Goal: Task Accomplishment & Management: Use online tool/utility

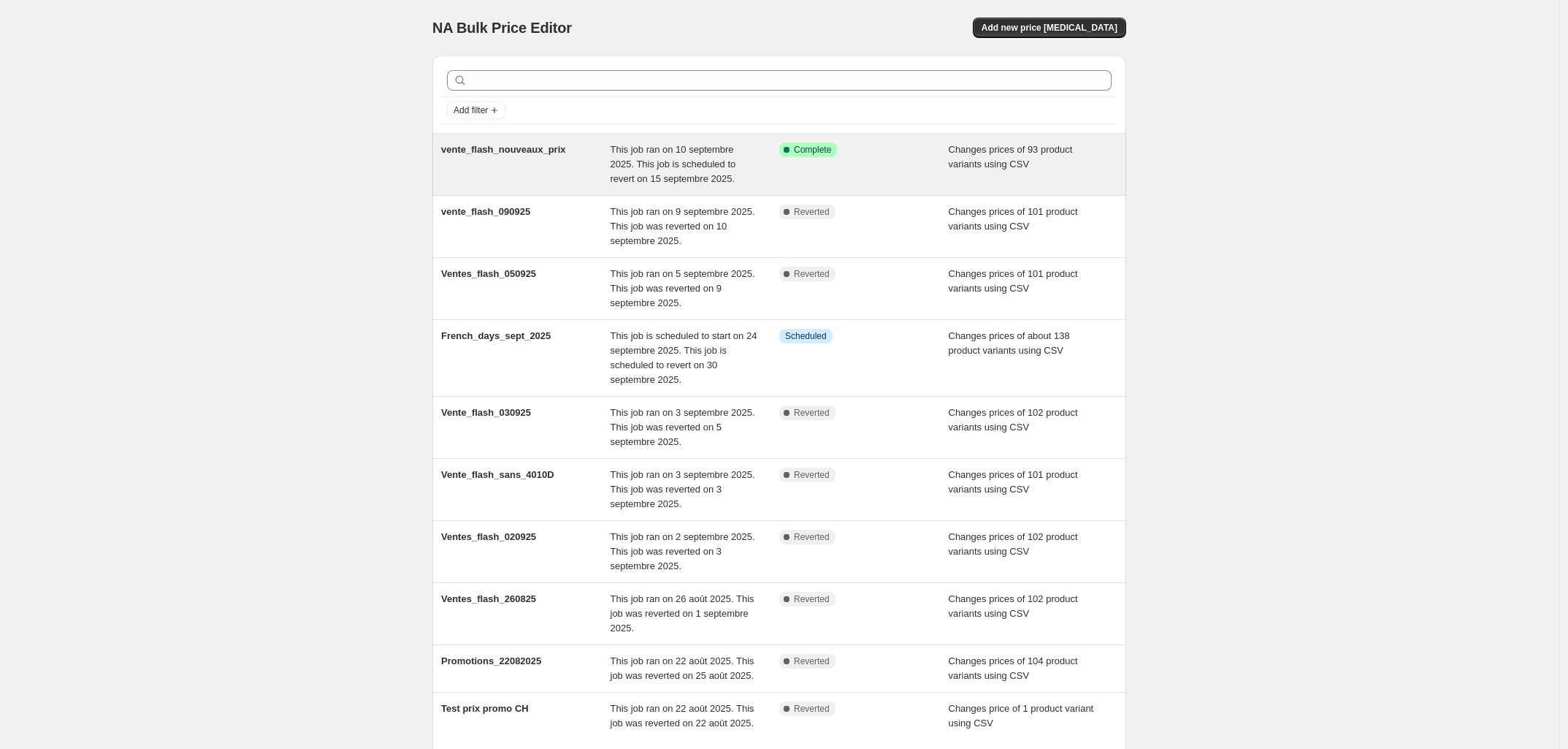
click at [887, 162] on div "Success Complete Complete" at bounding box center [864, 164] width 169 height 44
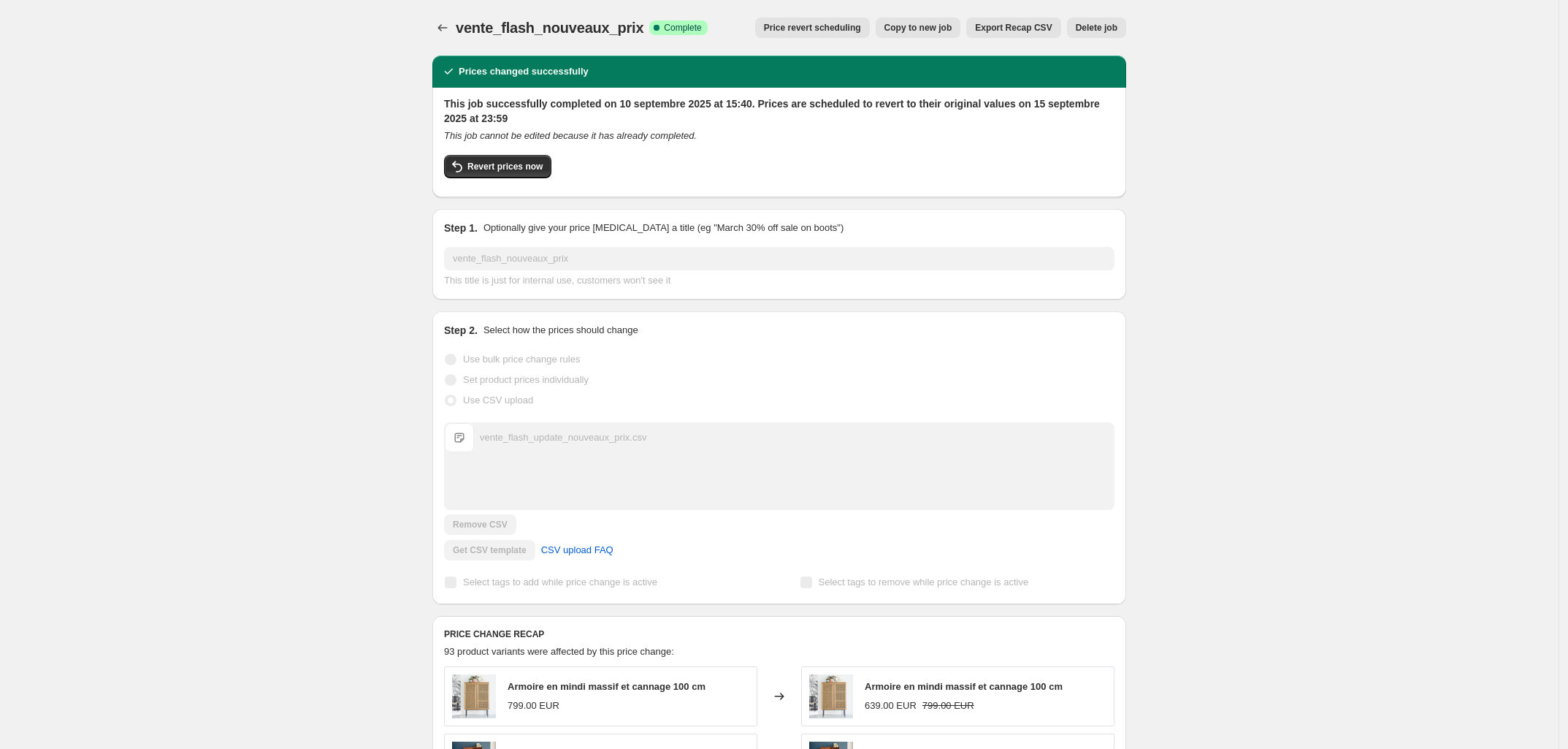
click at [935, 28] on span "Copy to new job" at bounding box center [918, 28] width 68 height 12
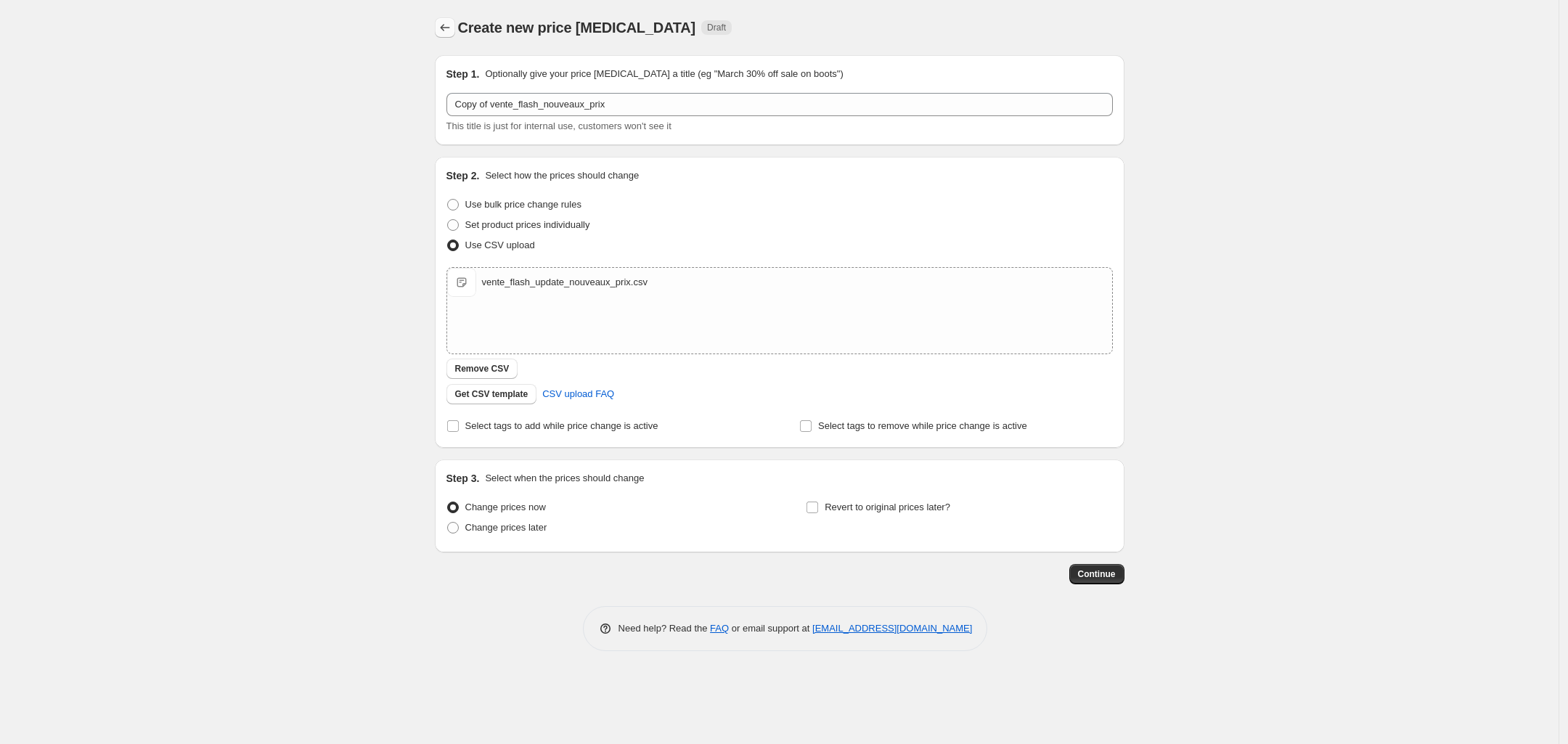
click at [451, 24] on icon "Price change jobs" at bounding box center [445, 27] width 14 height 14
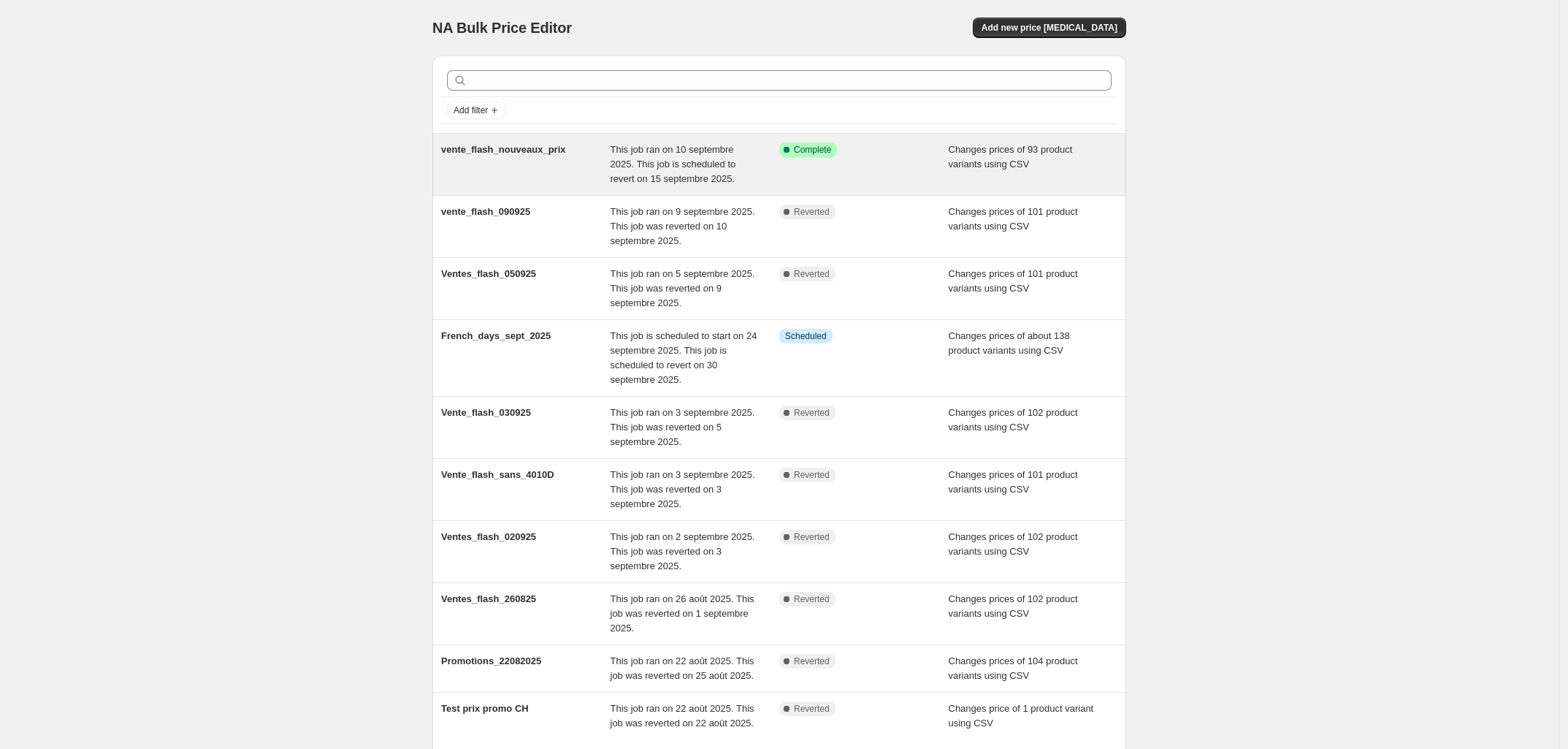
click at [666, 175] on span "This job ran on 10 septembre 2025. This job is scheduled to revert on 15 septem…" at bounding box center [673, 164] width 125 height 40
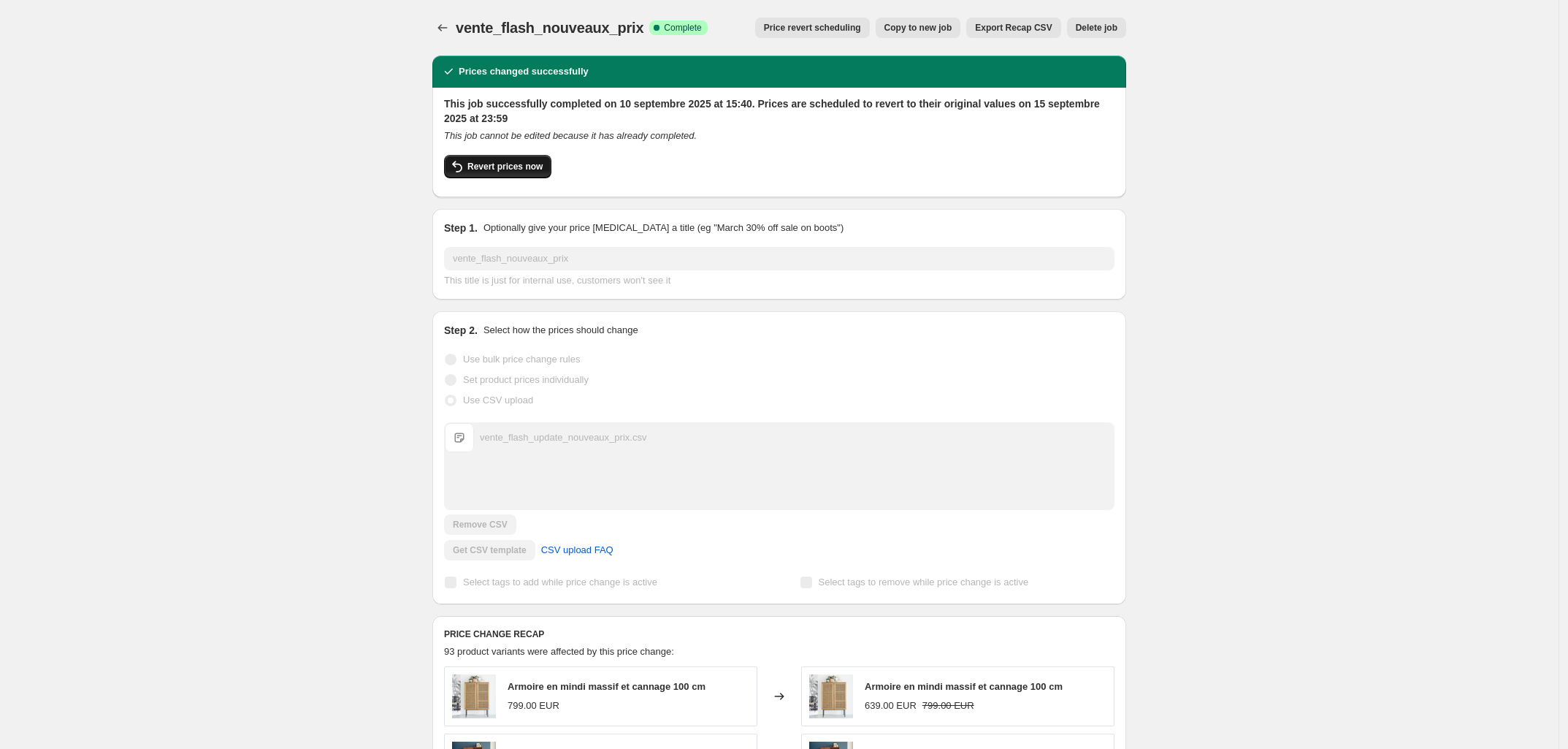
click at [486, 165] on span "Revert prices now" at bounding box center [505, 167] width 75 height 12
checkbox input "false"
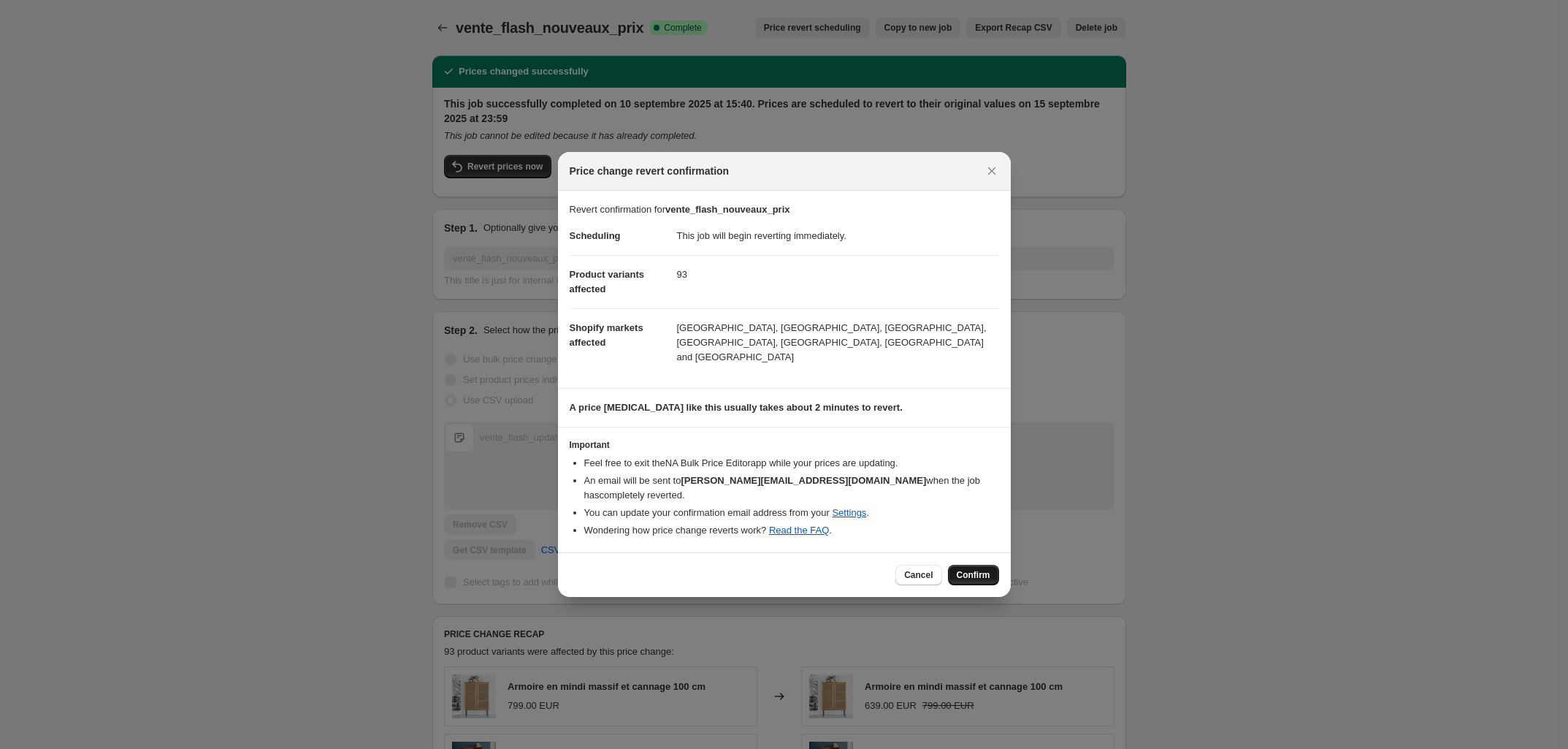
click at [977, 569] on span "Confirm" at bounding box center [973, 575] width 34 height 12
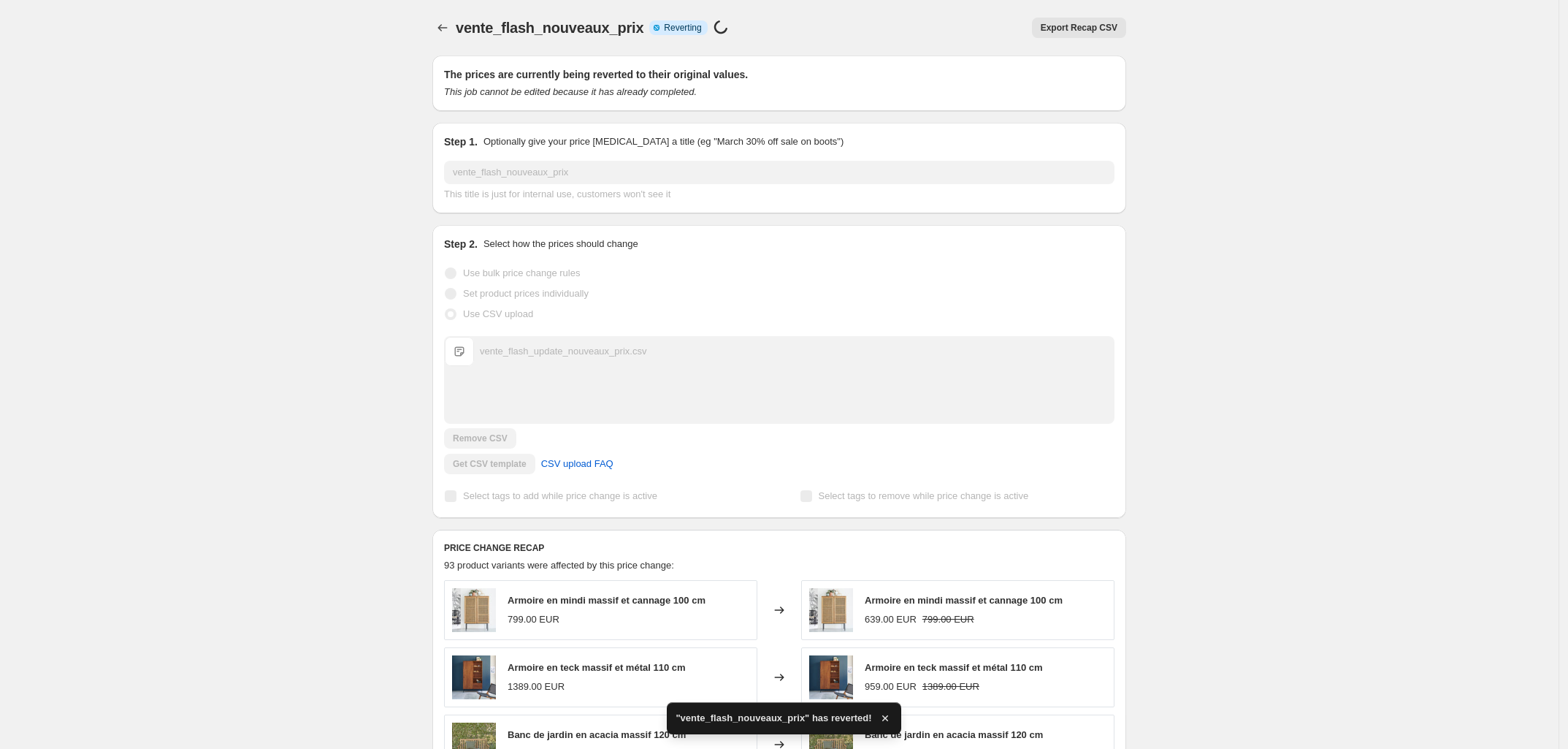
checkbox input "true"
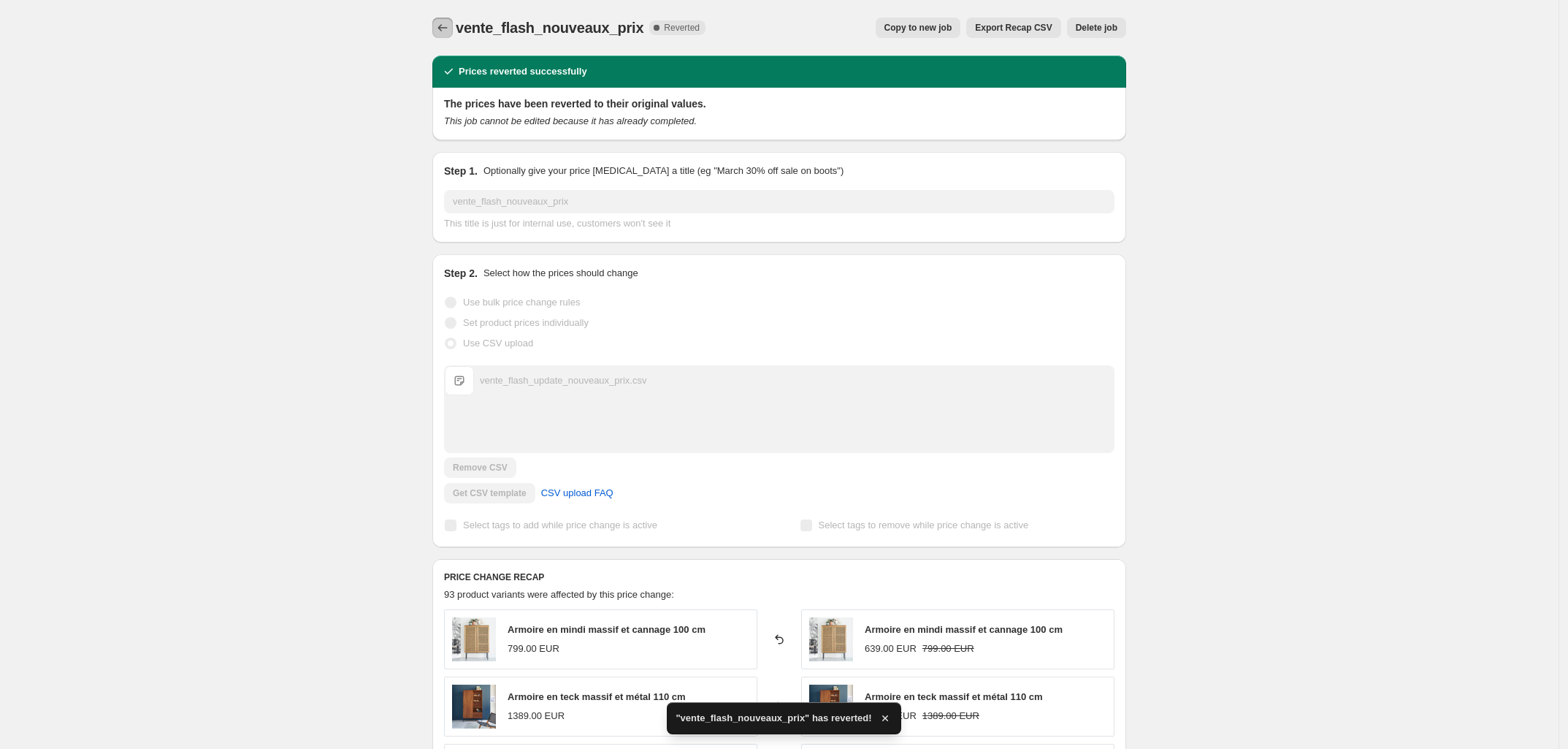
click at [449, 29] on icon "Price change jobs" at bounding box center [442, 27] width 14 height 14
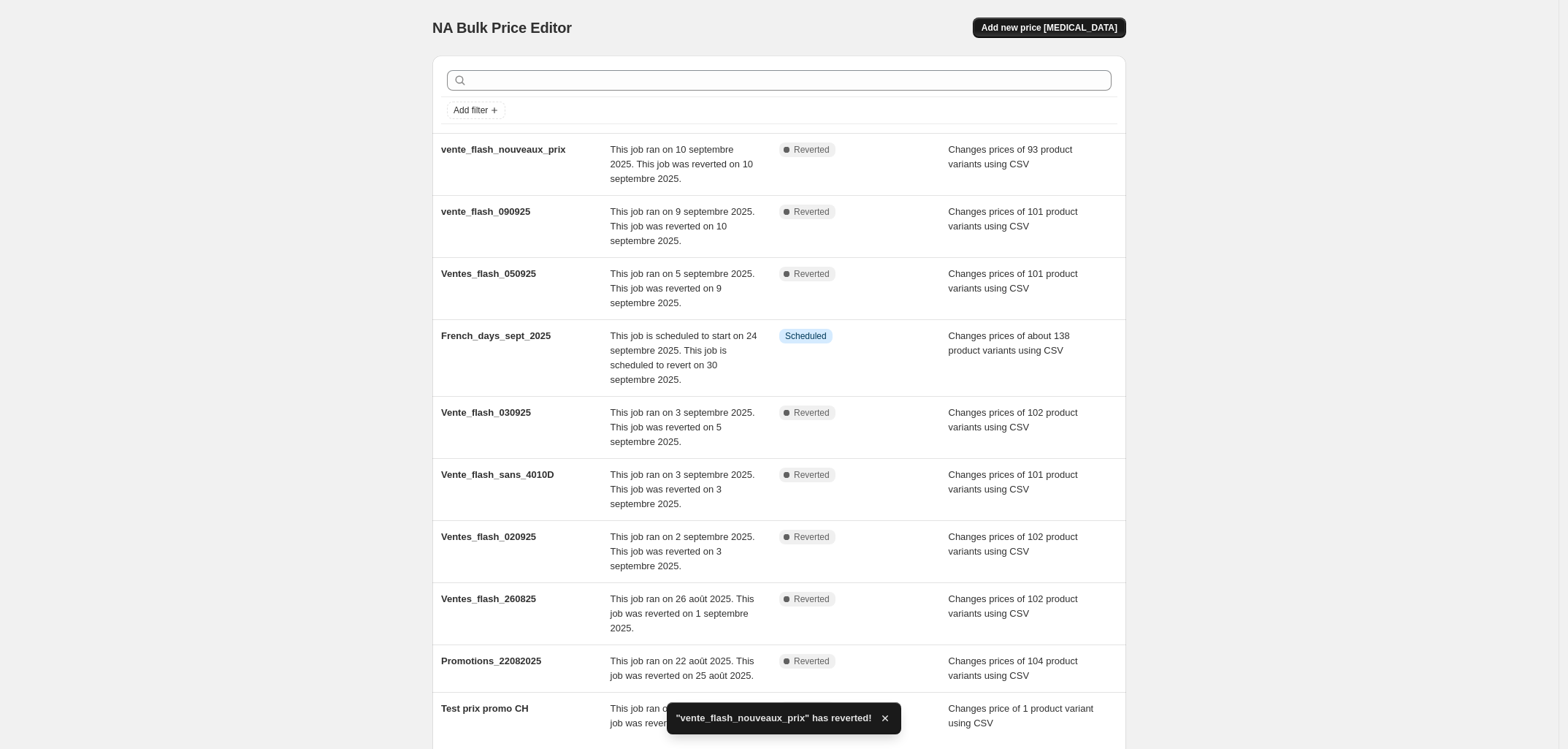
click at [1089, 34] on button "Add new price [MEDICAL_DATA]" at bounding box center [1049, 28] width 153 height 20
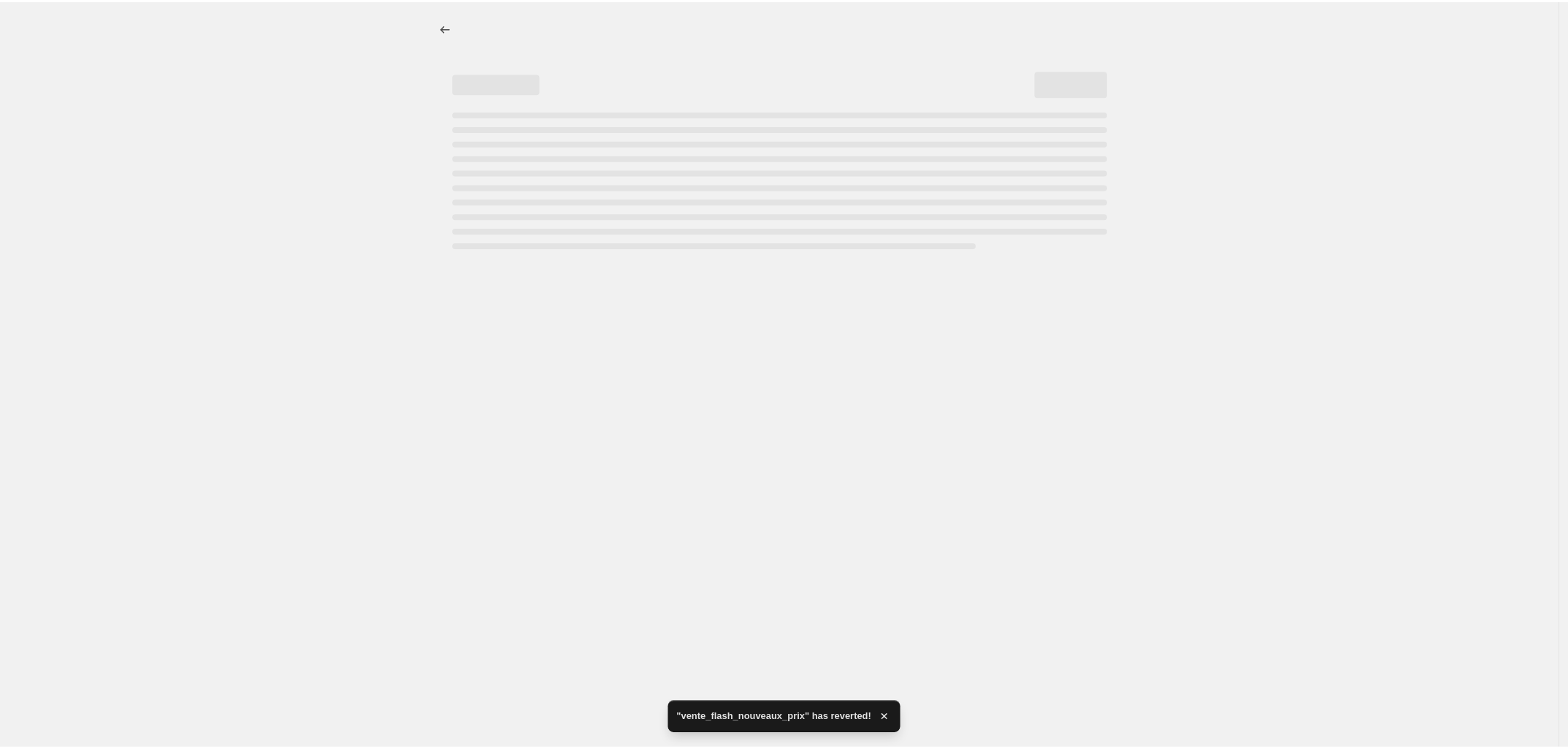
select select "percentage"
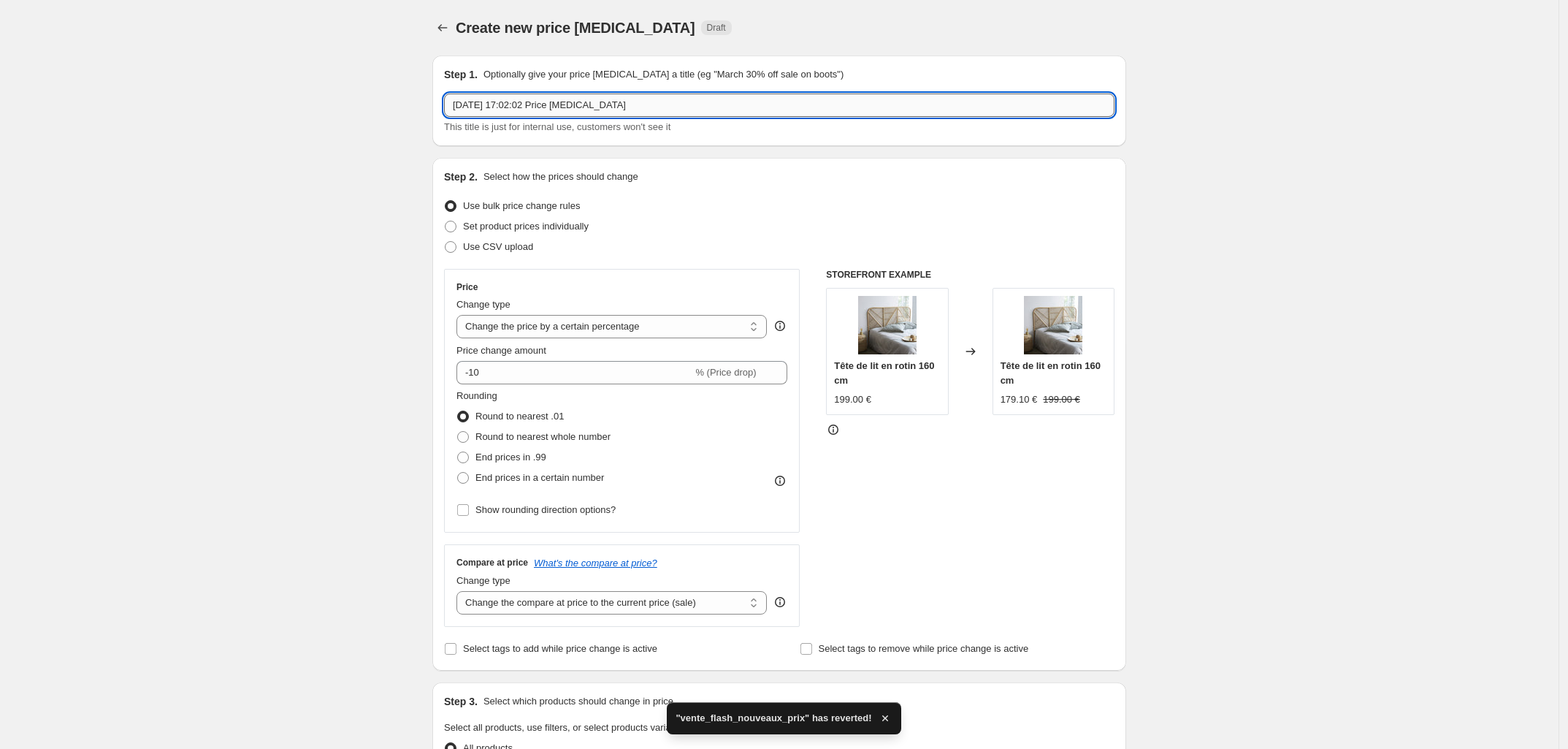
click at [632, 102] on input "[DATE] 17:02:02 Price [MEDICAL_DATA]" at bounding box center [778, 105] width 670 height 24
type input "ventes_flash_nouveaux_prix_V2"
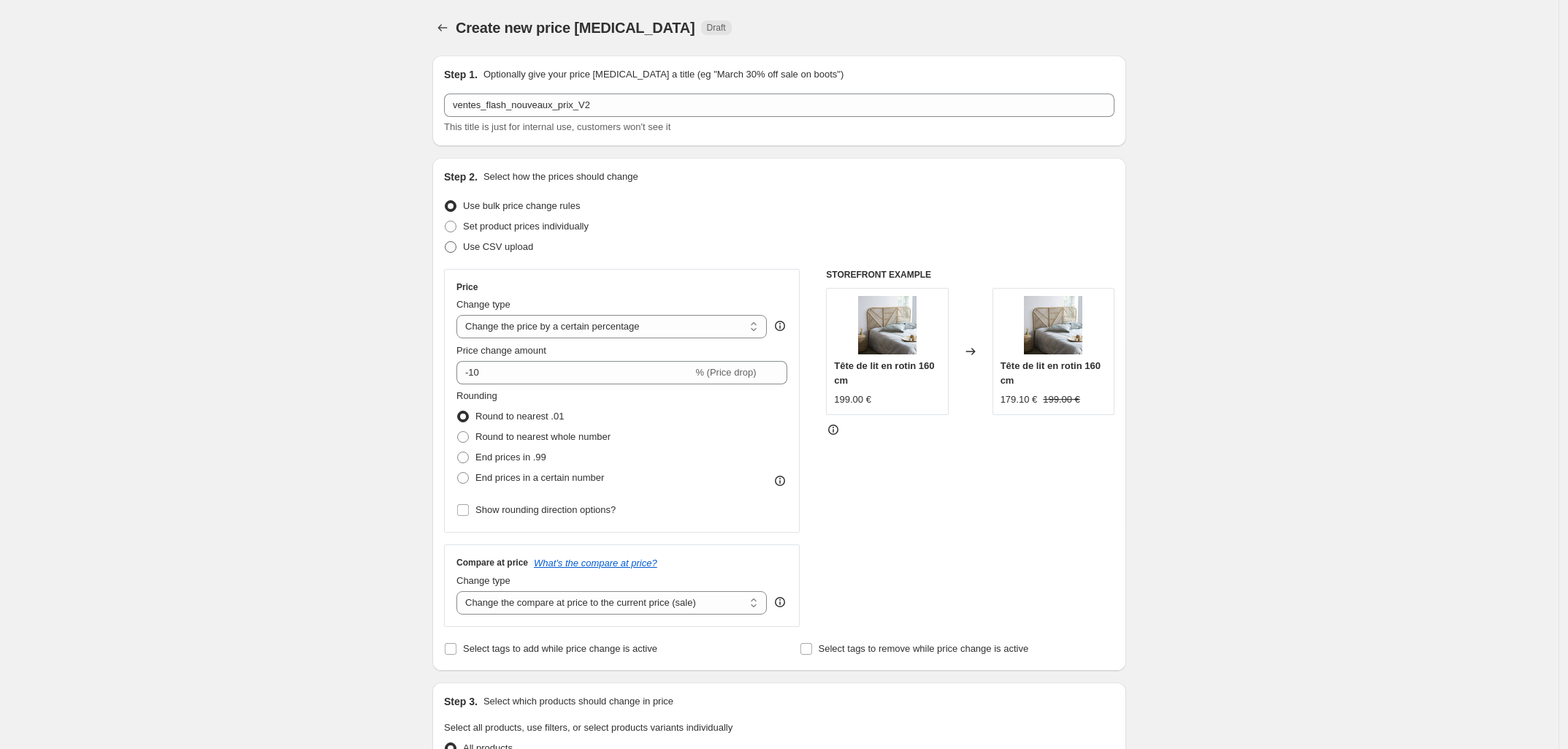
click at [457, 252] on span at bounding box center [451, 247] width 12 height 12
click at [446, 241] on input "Use CSV upload" at bounding box center [445, 241] width 1 height 1
radio input "true"
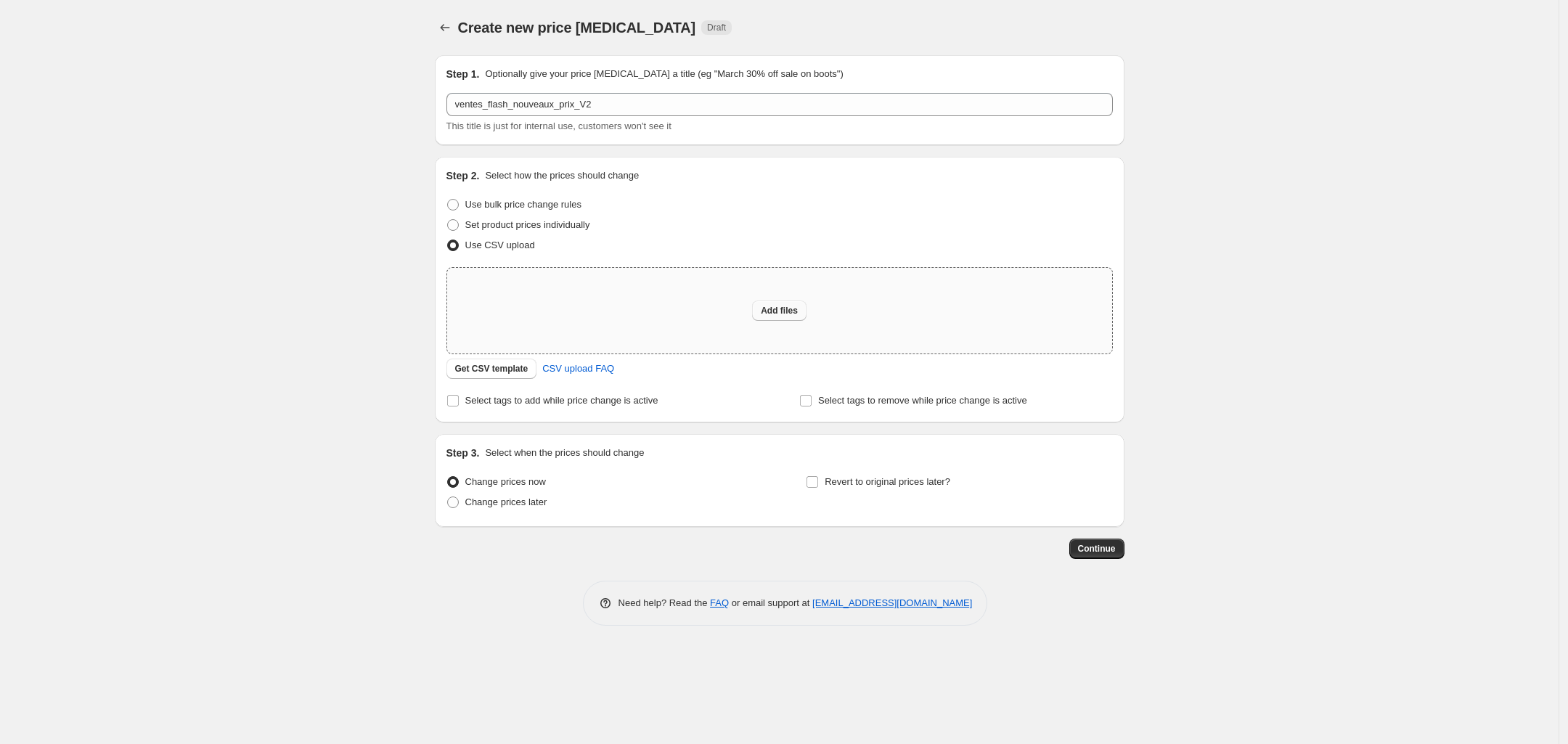
click at [767, 310] on span "Add files" at bounding box center [780, 311] width 37 height 12
type input "C:\fakepath\vente_flash_update_nouveaux_prix.csv"
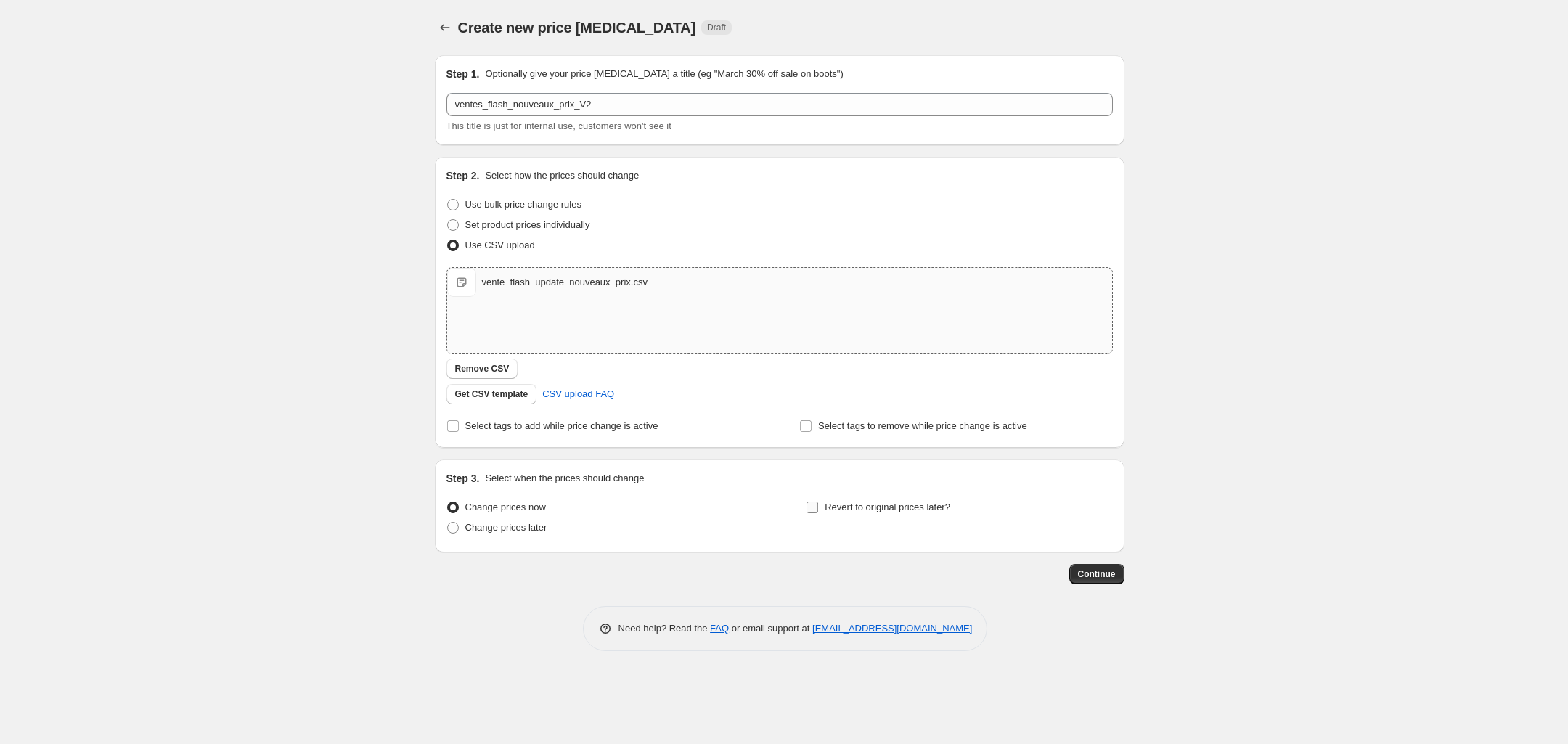
click at [818, 507] on input "Revert to original prices later?" at bounding box center [813, 508] width 12 height 12
checkbox input "true"
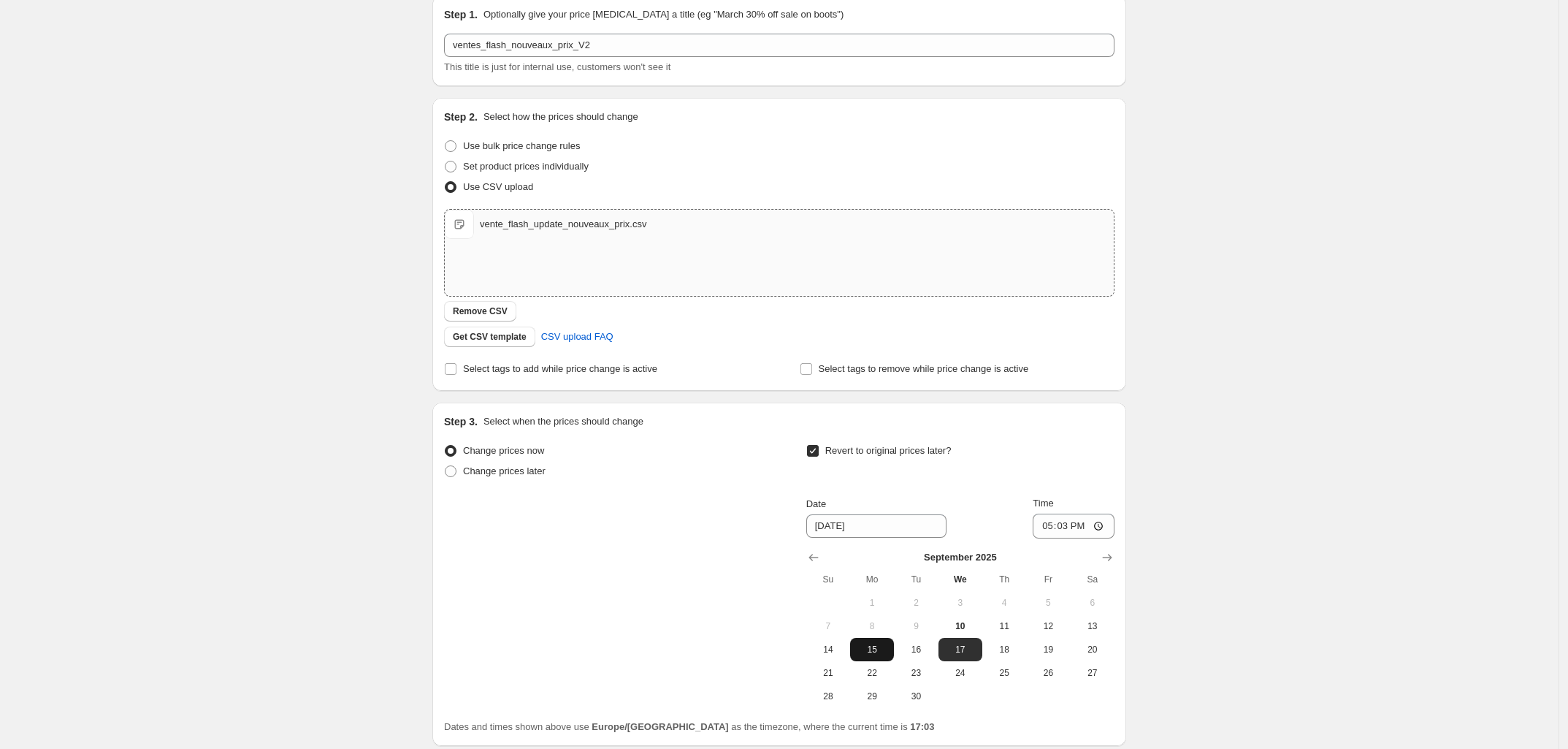
scroll to position [92, 0]
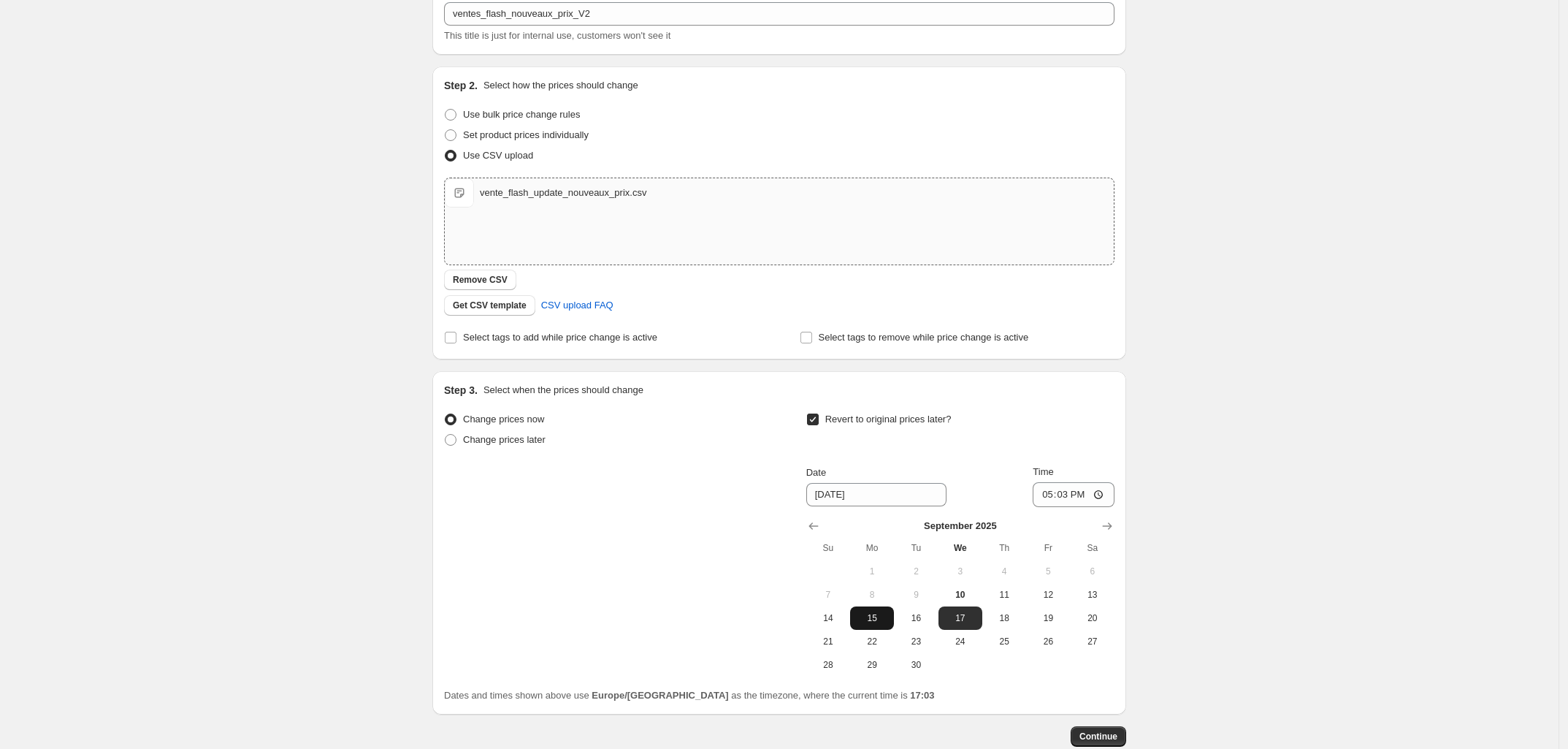
click at [887, 613] on span "15" at bounding box center [872, 618] width 32 height 12
type input "[DATE]"
click at [1074, 496] on input "17:03" at bounding box center [1073, 494] width 82 height 25
type input "23:59"
click at [1265, 512] on div "Create new price [MEDICAL_DATA]. This page is ready Create new price [MEDICAL_D…" at bounding box center [779, 372] width 1559 height 927
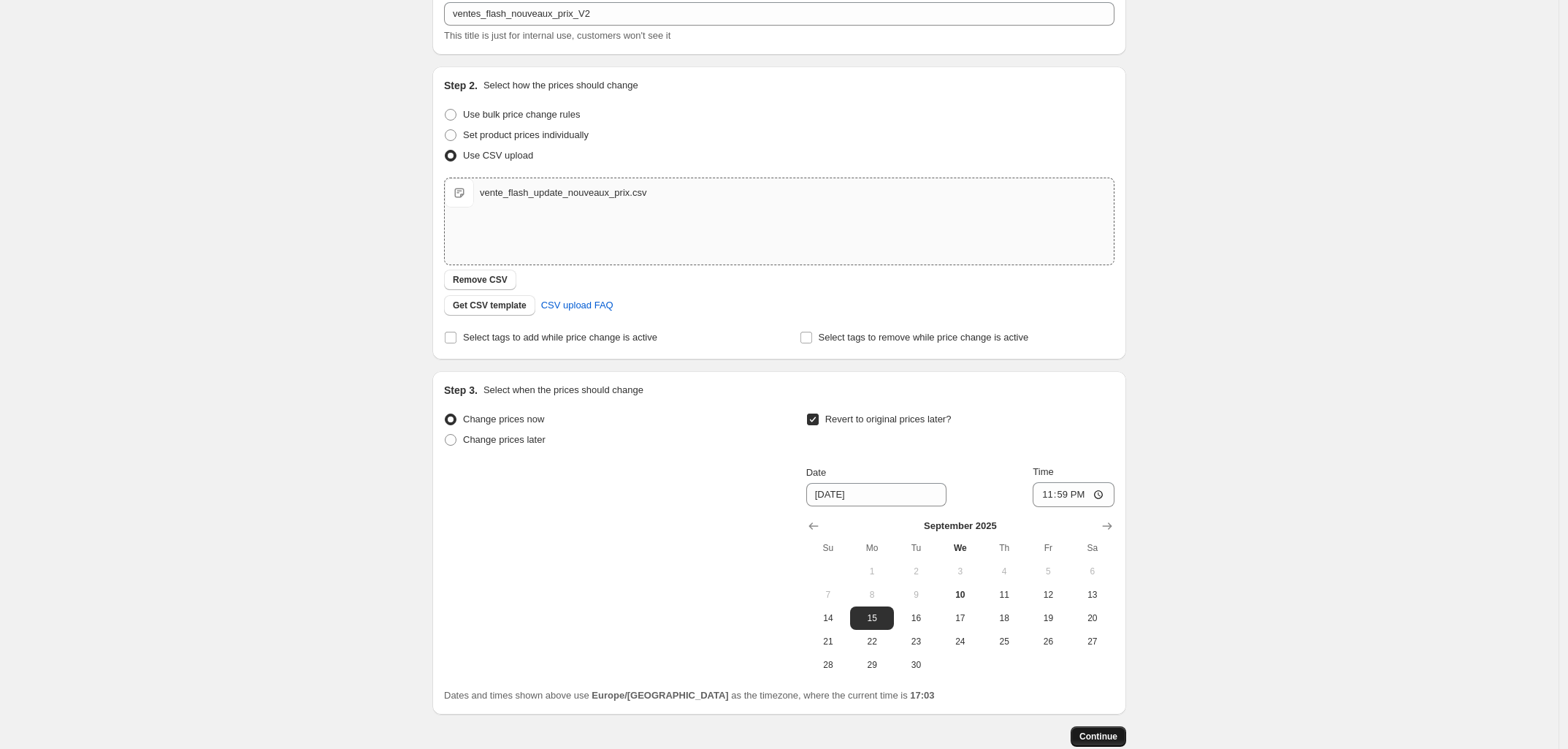
click at [1109, 738] on span "Continue" at bounding box center [1098, 736] width 38 height 12
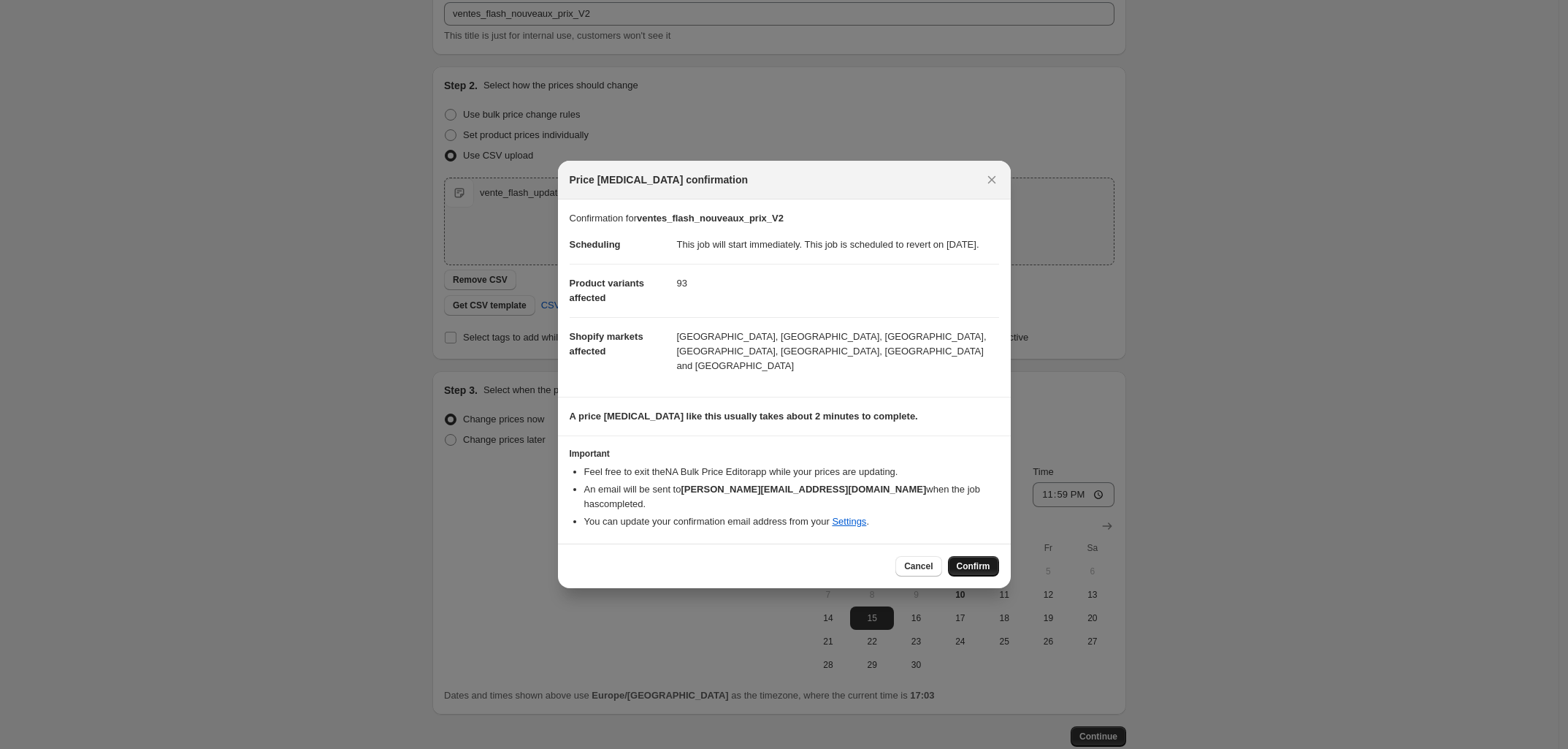
click at [970, 561] on span "Confirm" at bounding box center [973, 566] width 34 height 12
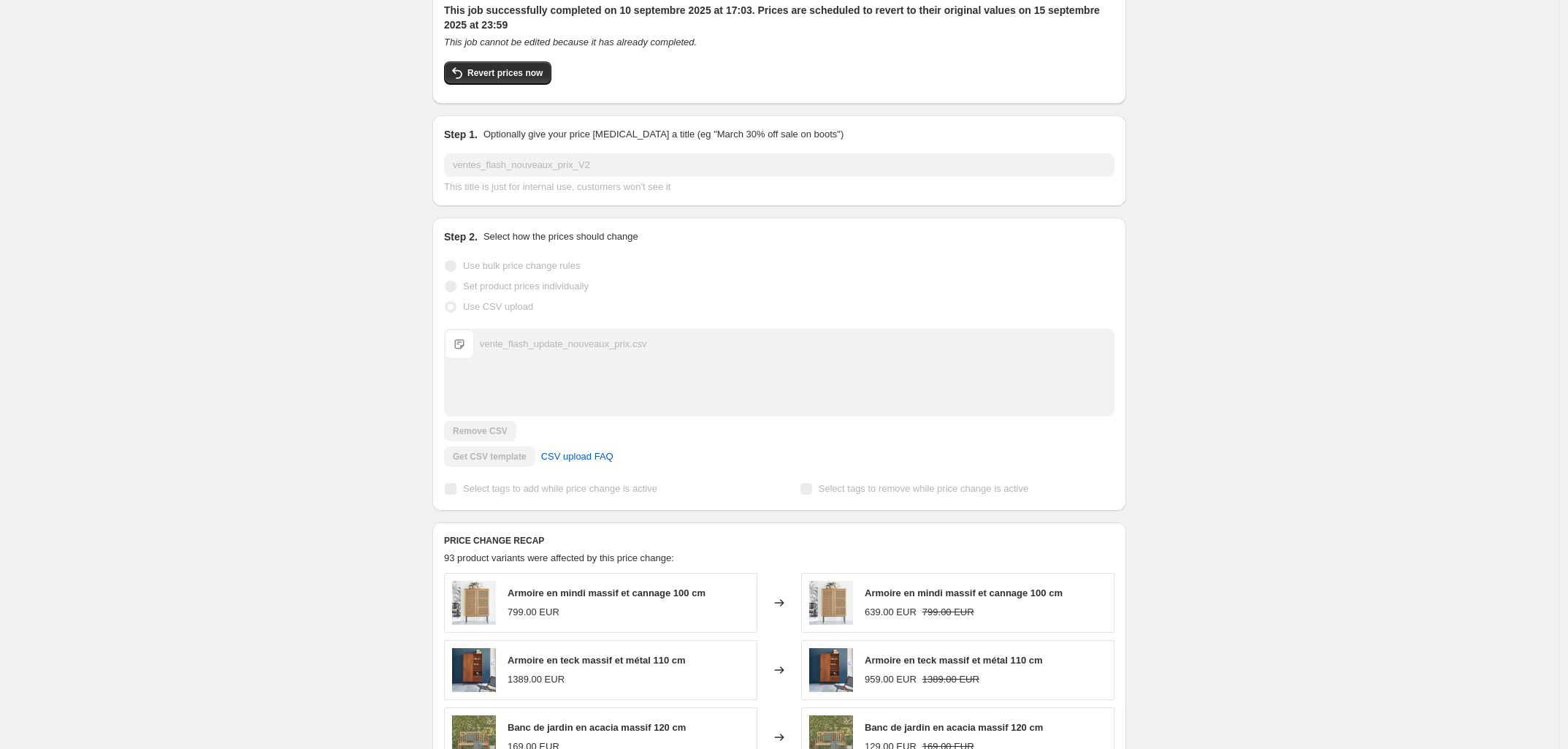
scroll to position [183, 0]
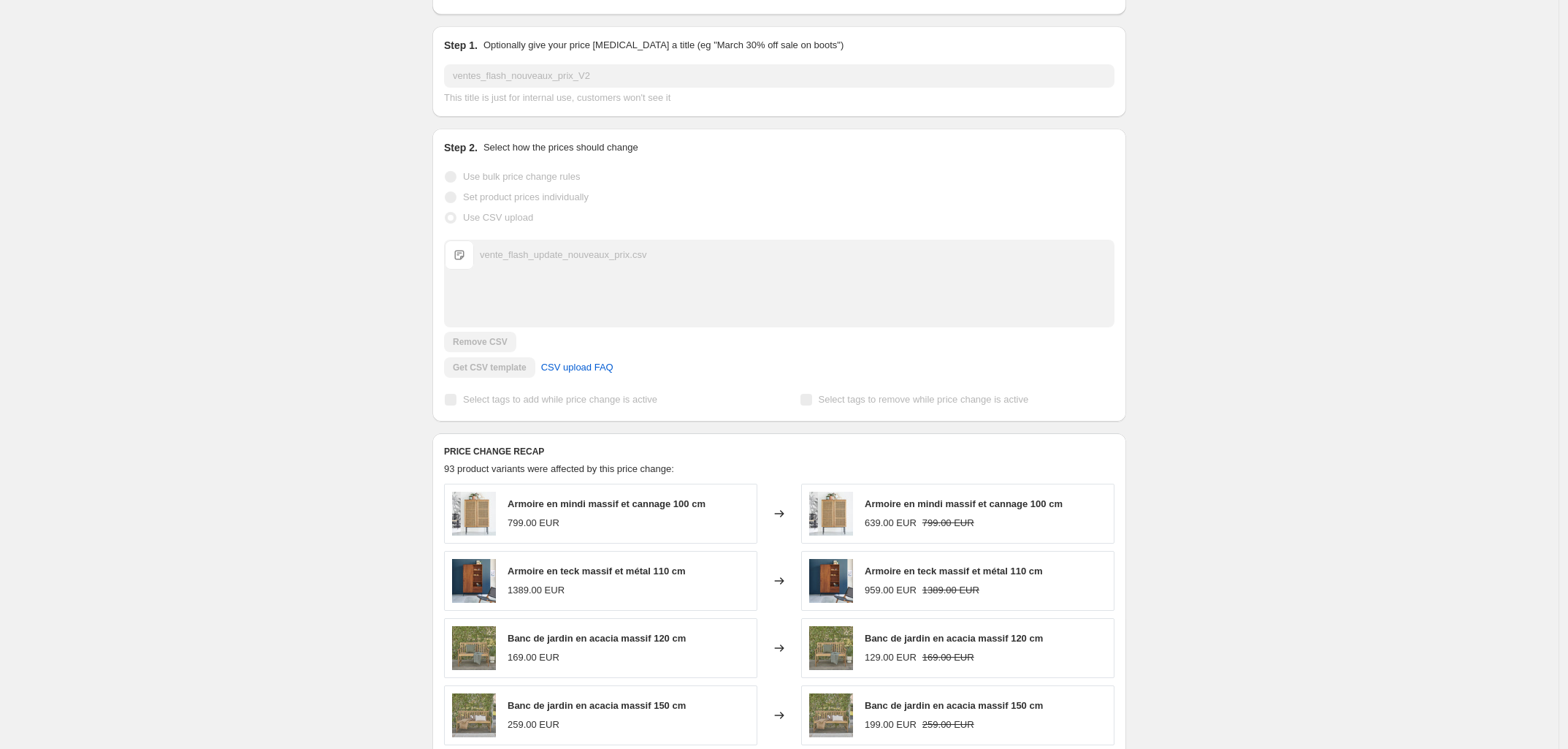
click at [559, 271] on div "vente_flash_update_nouveaux_prix.csv vente_flash_update_nouveaux_prix.csv" at bounding box center [779, 284] width 669 height 86
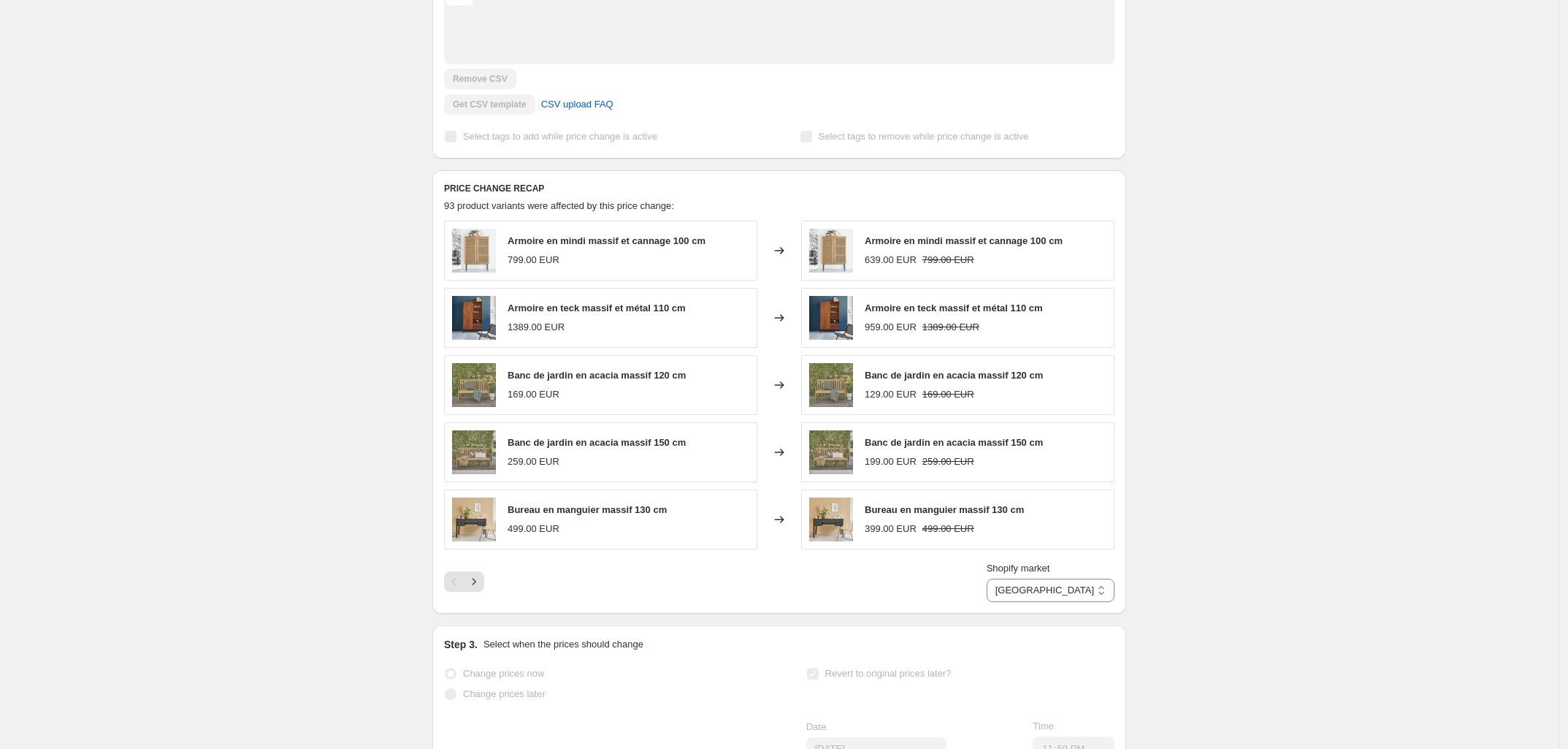
scroll to position [457, 0]
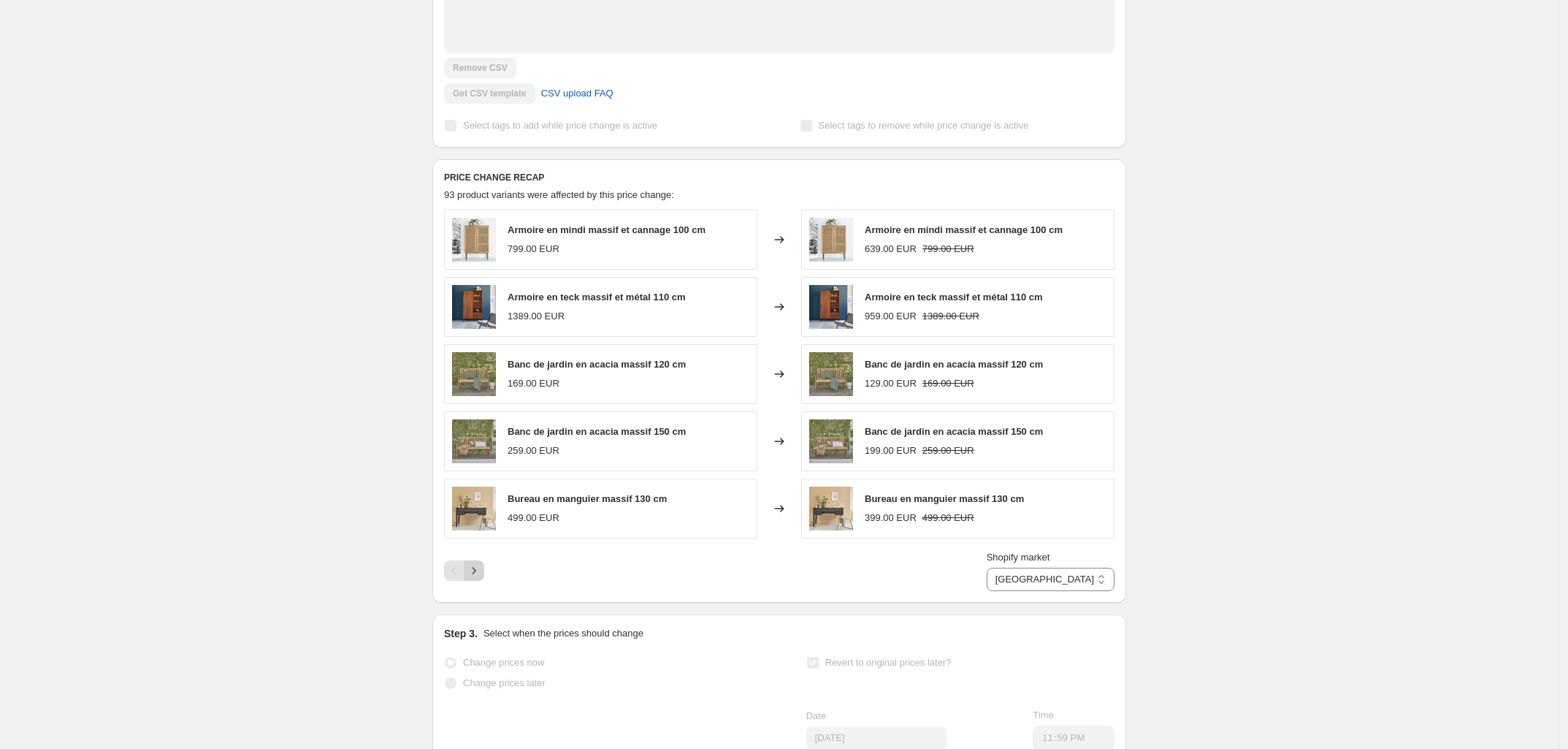
click at [479, 577] on icon "Next" at bounding box center [474, 570] width 14 height 14
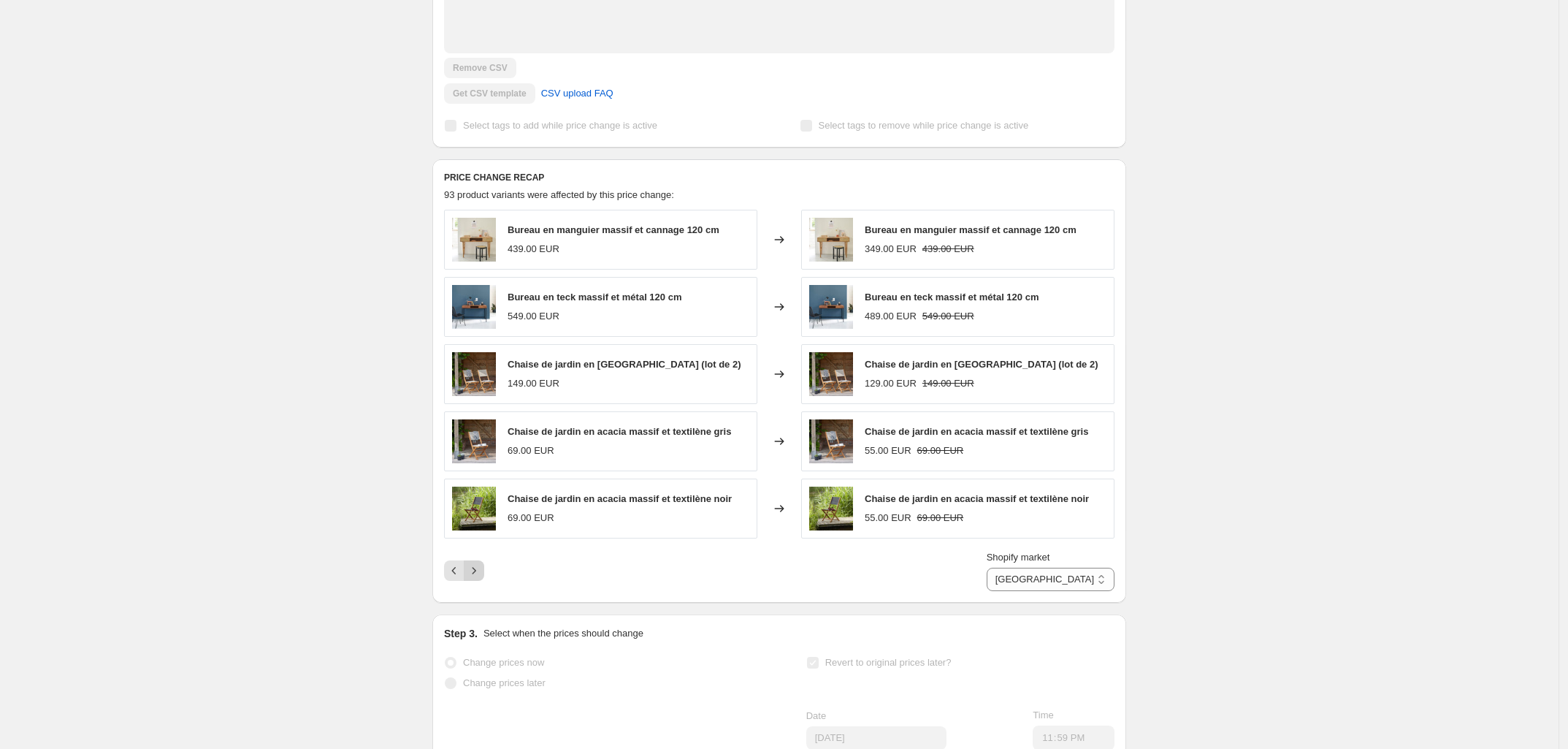
click at [479, 577] on icon "Next" at bounding box center [474, 570] width 14 height 14
